Goal: Navigation & Orientation: Find specific page/section

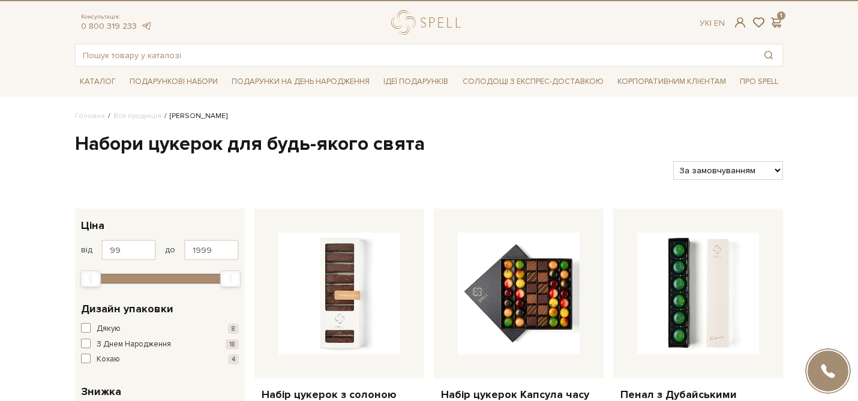
scroll to position [40, 0]
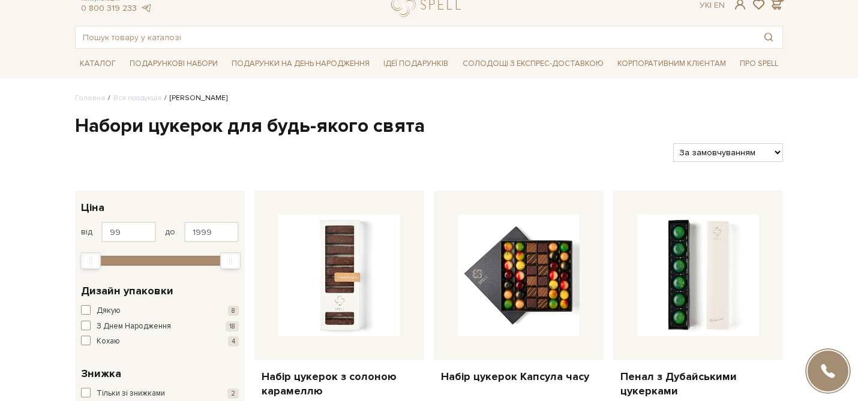
click at [414, 19] on div "Консультація: 0 800 319 233 Ук | En | 1 #Колекція до Дня Народження #подарунок …" at bounding box center [429, 20] width 722 height 56
click at [407, 11] on link "logo" at bounding box center [428, 4] width 75 height 25
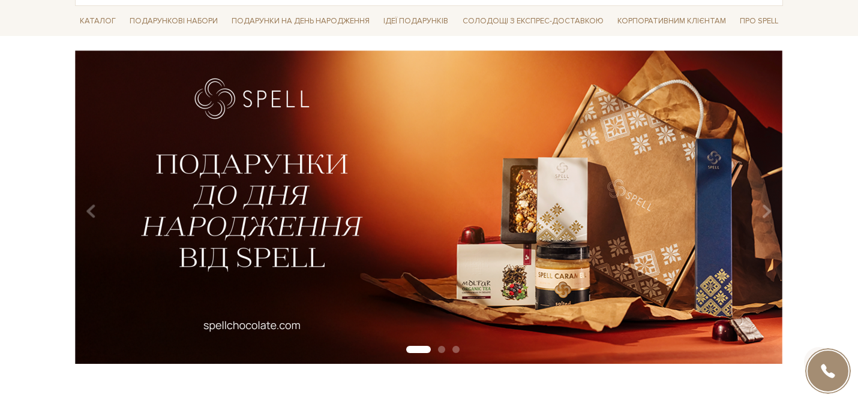
scroll to position [96, 0]
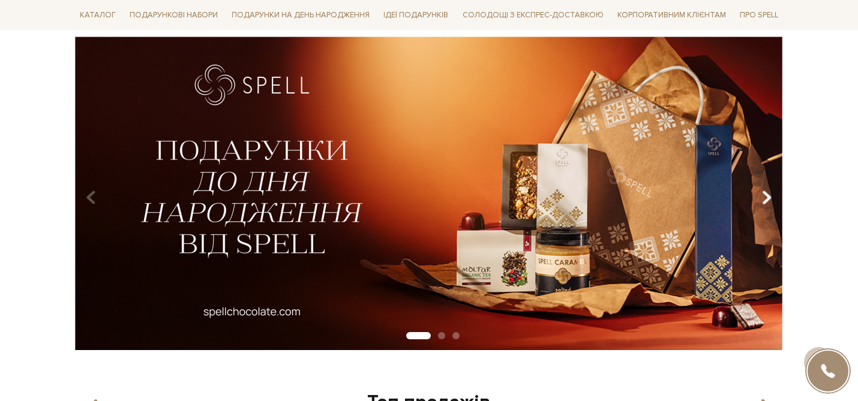
click at [763, 203] on icon "Carousel Navigation" at bounding box center [767, 198] width 10 height 20
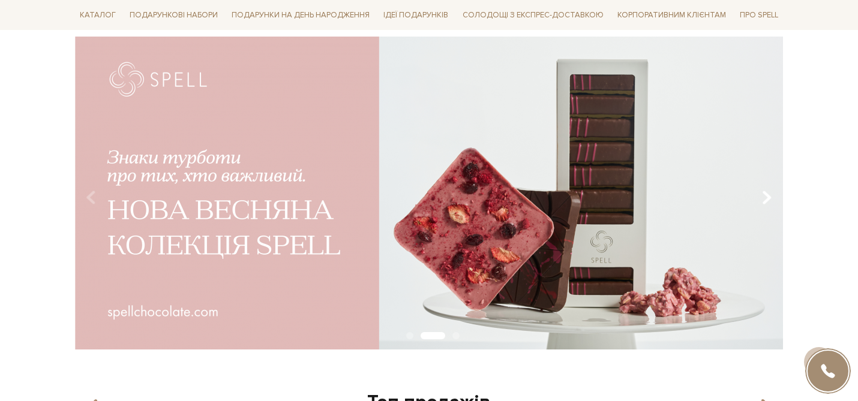
click at [763, 203] on icon "Carousel Navigation" at bounding box center [767, 198] width 10 height 20
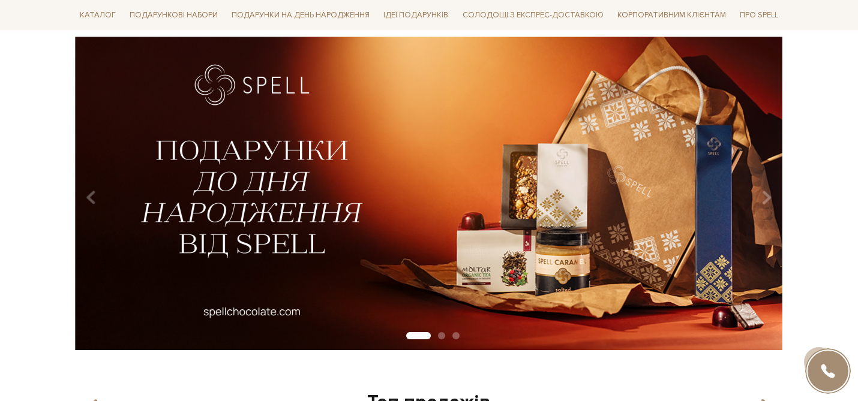
scroll to position [0, 0]
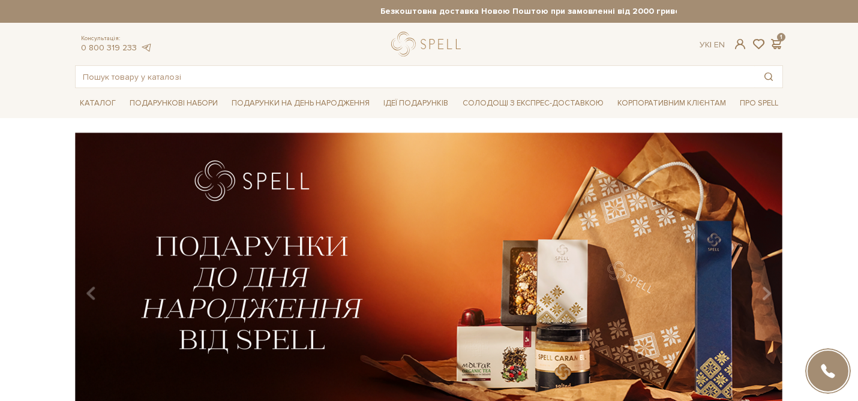
click at [812, 152] on div "slide 2 of 3" at bounding box center [429, 285] width 858 height 305
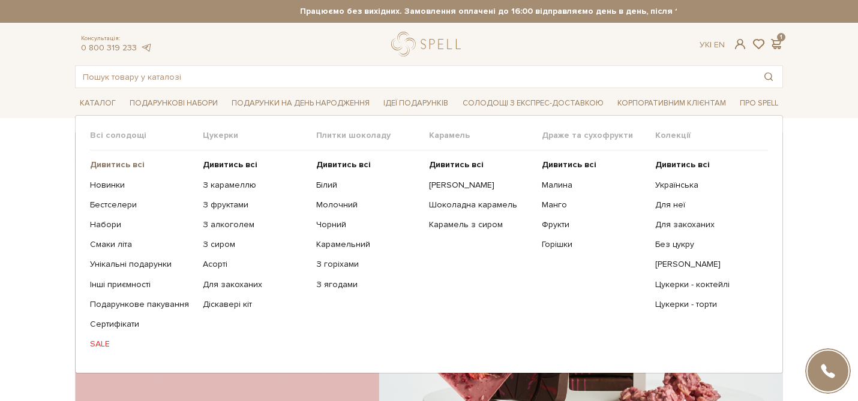
click at [117, 164] on b "Дивитись всі" at bounding box center [117, 165] width 55 height 10
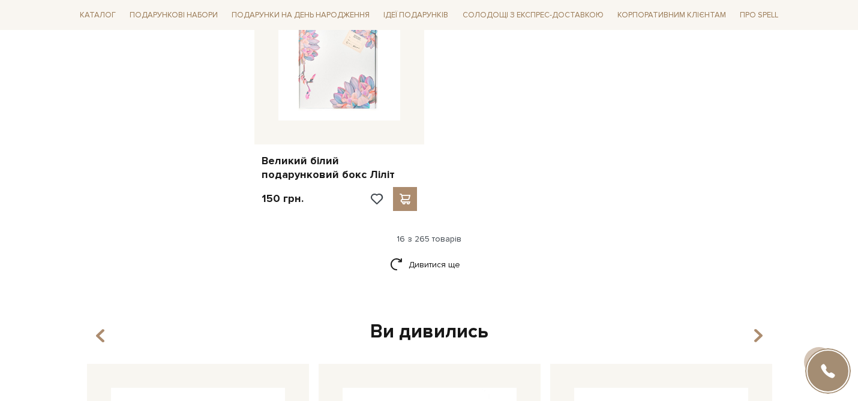
scroll to position [1559, 0]
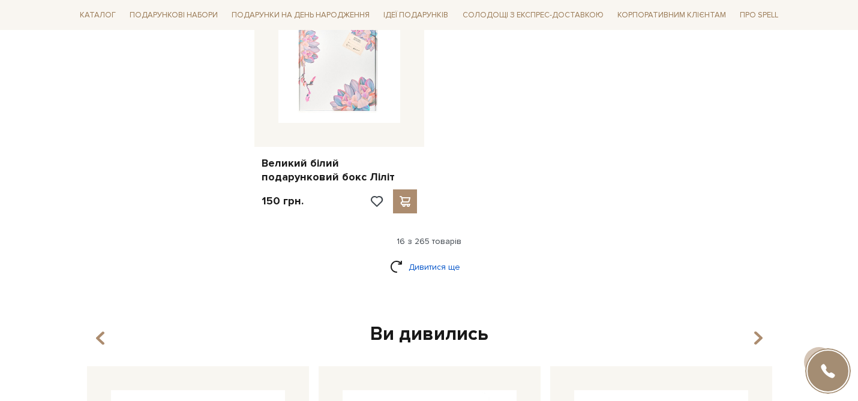
click at [441, 257] on link "Дивитися ще" at bounding box center [429, 267] width 78 height 21
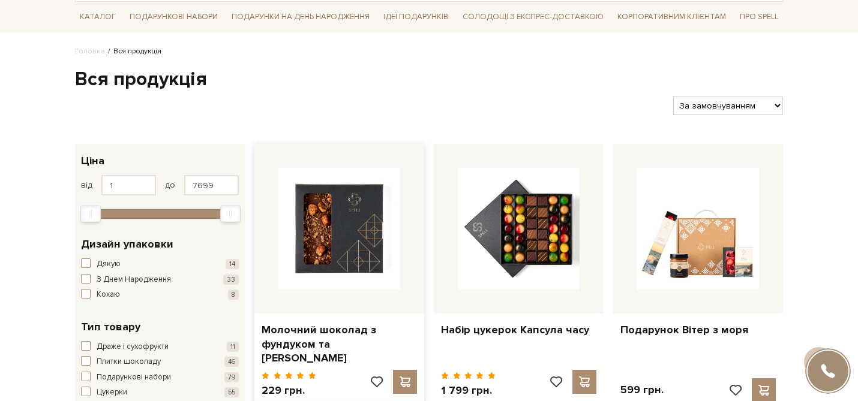
scroll to position [0, 0]
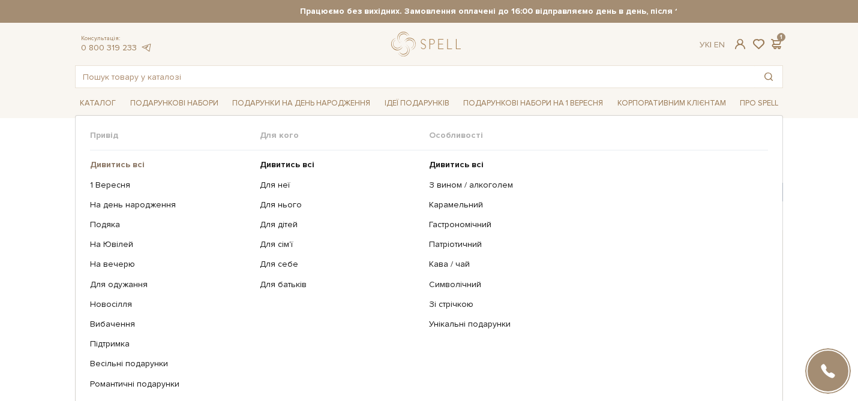
click at [136, 165] on b "Дивитись всі" at bounding box center [117, 165] width 55 height 10
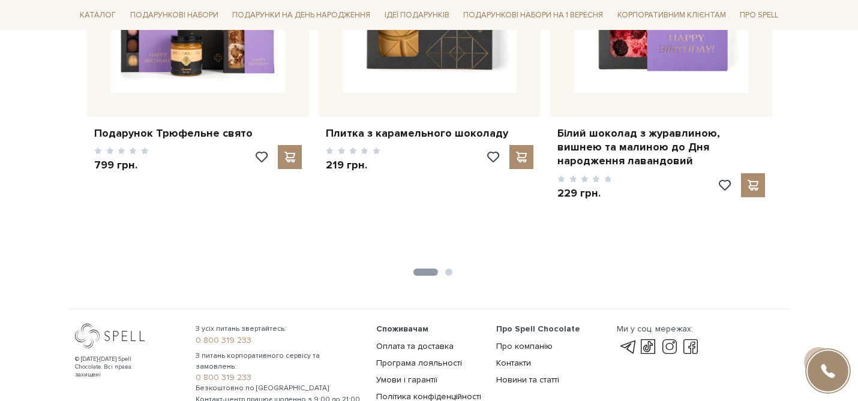
scroll to position [1874, 0]
